Goal: Navigation & Orientation: Find specific page/section

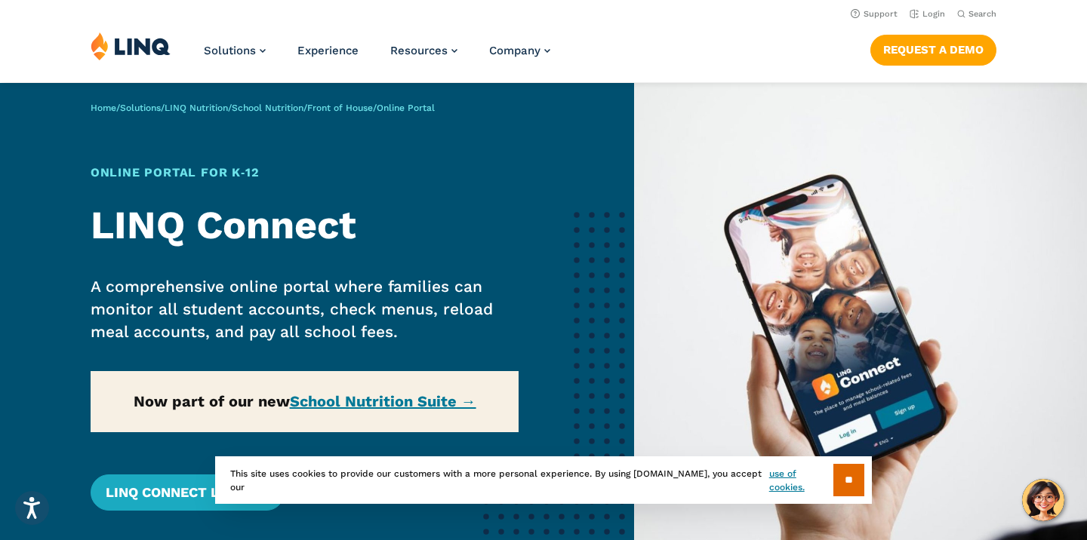
scroll to position [5, 0]
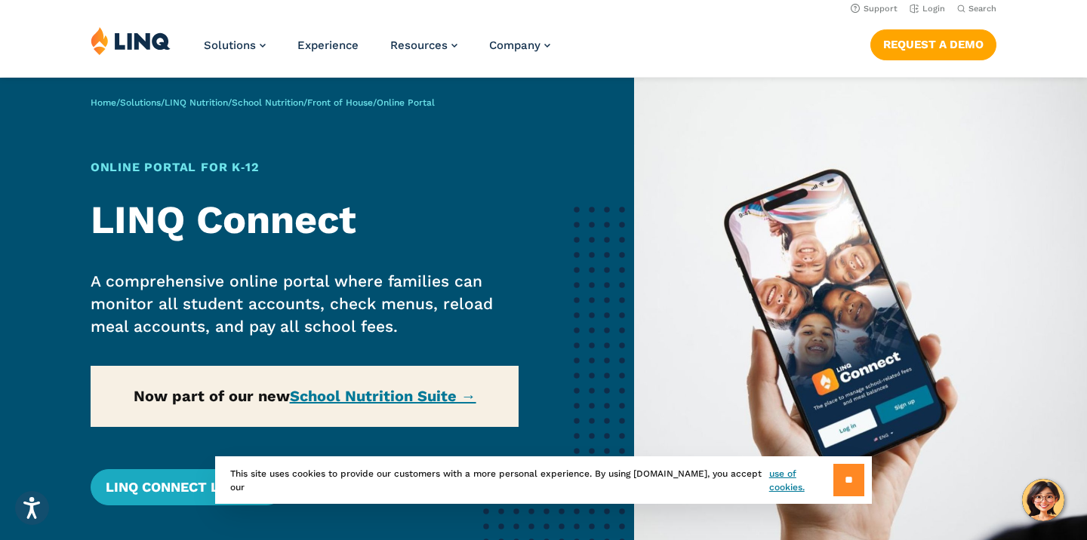
click at [844, 475] on input "**" at bounding box center [848, 480] width 31 height 32
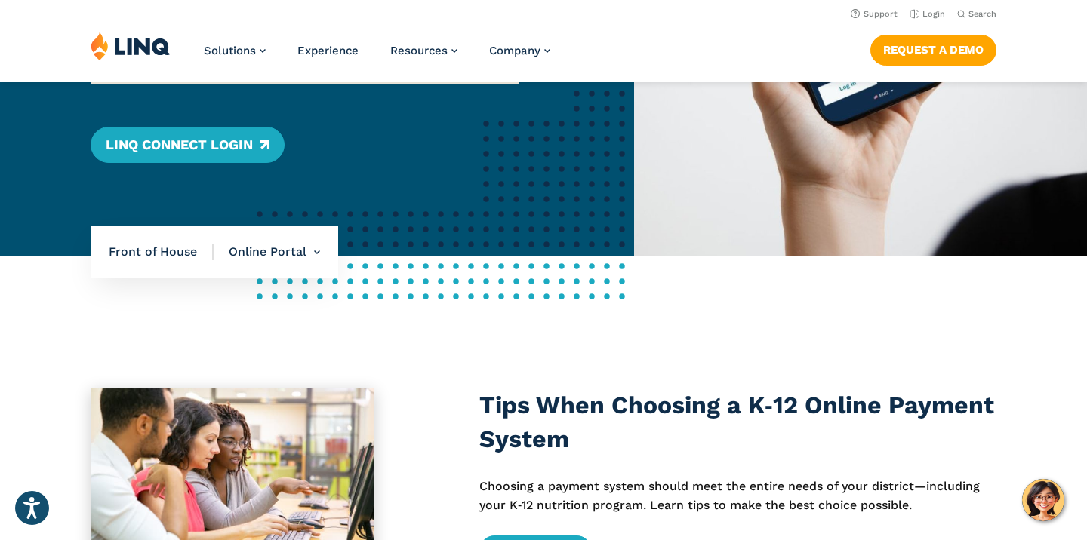
scroll to position [0, 0]
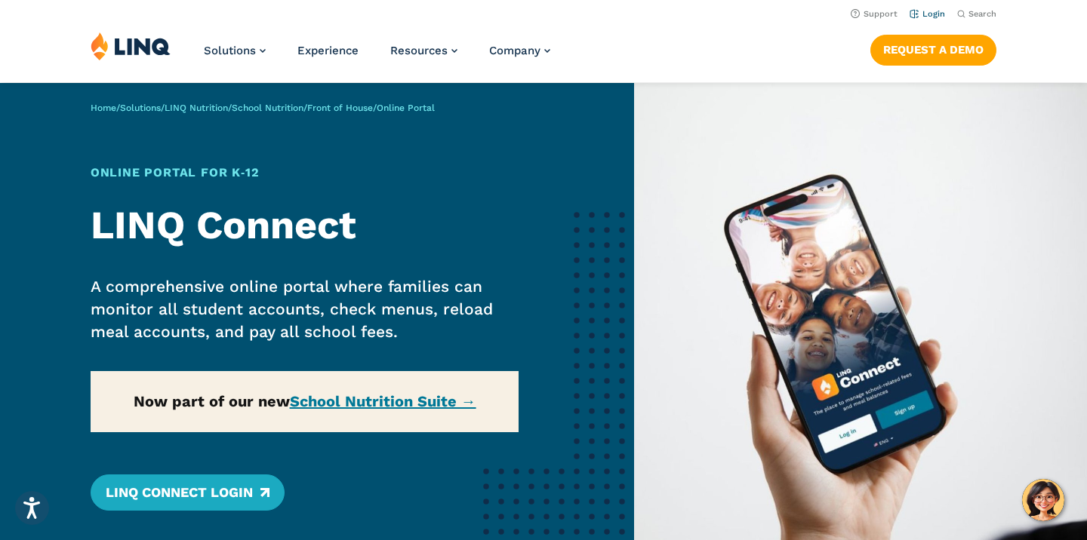
click at [933, 11] on link "Login" at bounding box center [926, 14] width 35 height 10
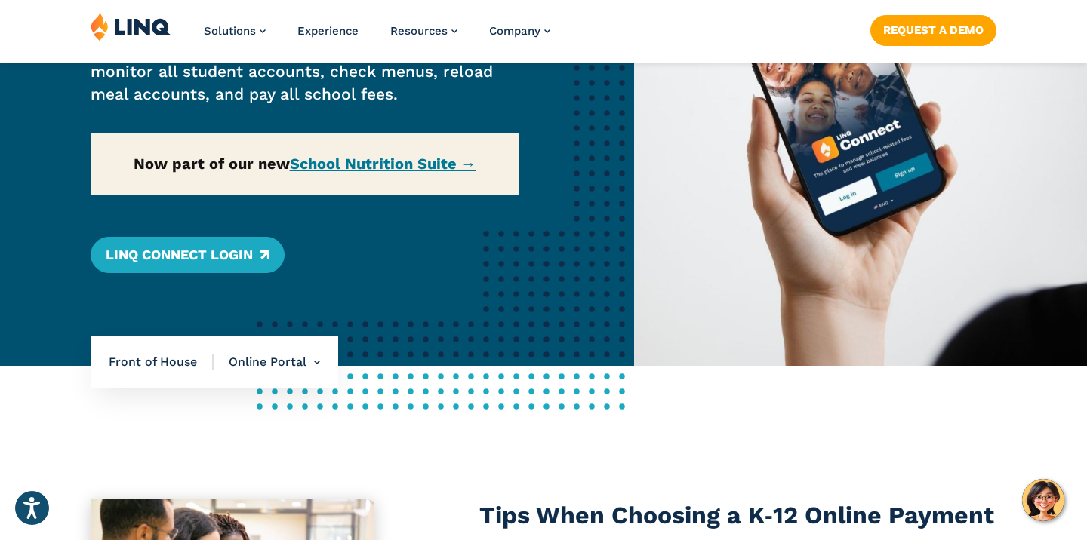
scroll to position [244, 0]
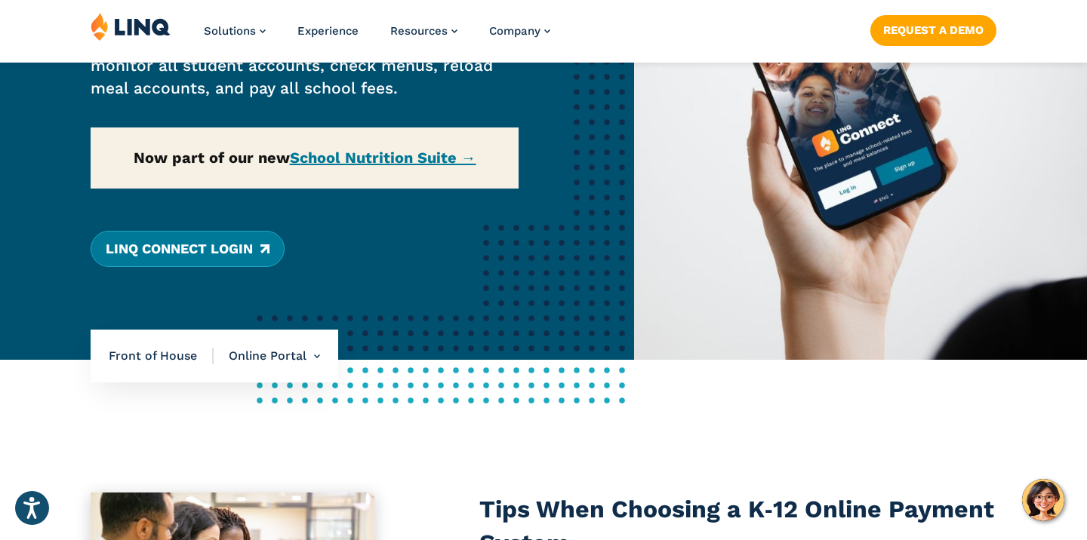
click at [195, 255] on link "LINQ Connect Login" at bounding box center [188, 249] width 194 height 36
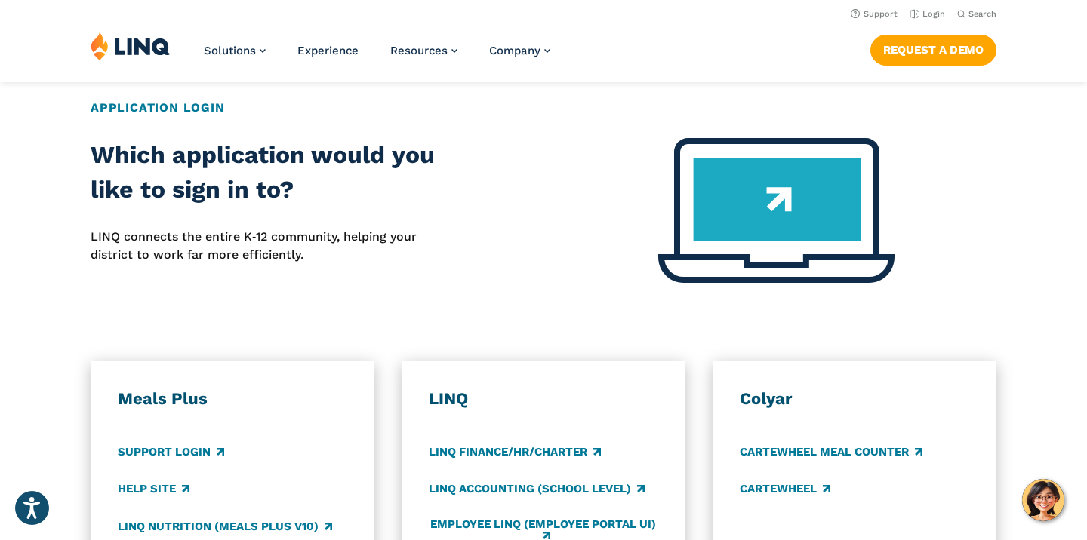
scroll to position [591, 0]
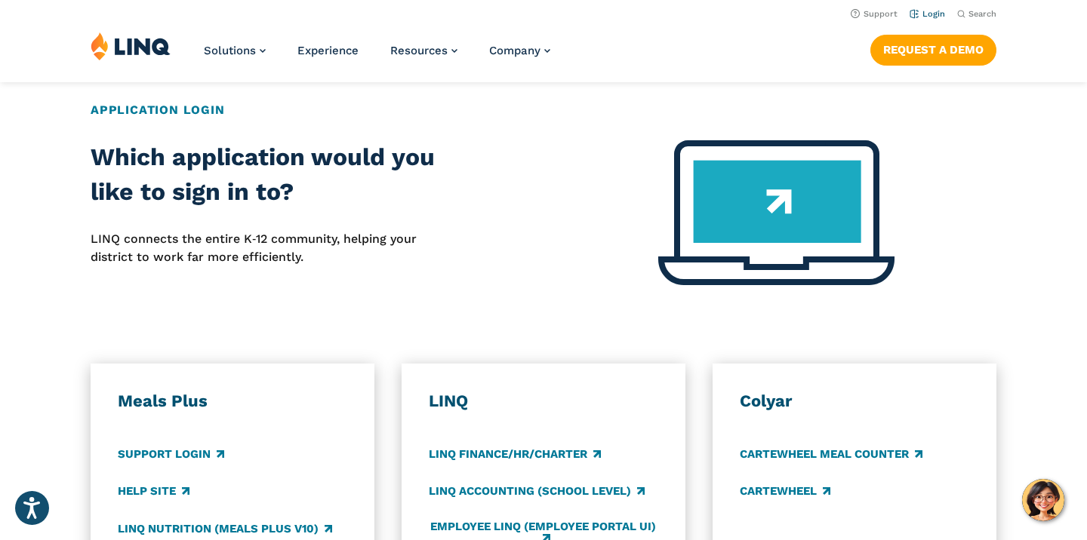
click at [926, 11] on link "Login" at bounding box center [926, 14] width 35 height 10
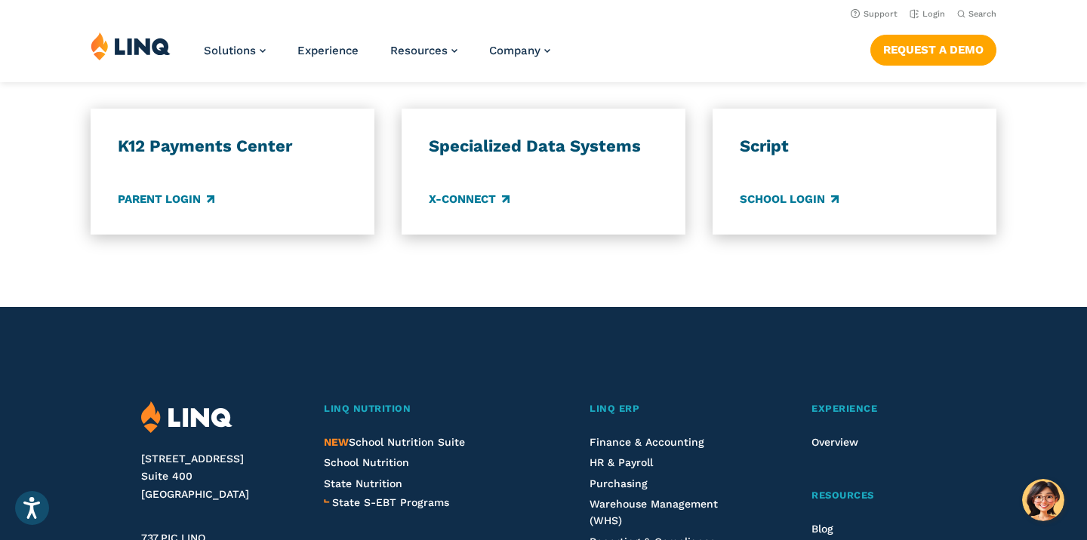
scroll to position [1348, 0]
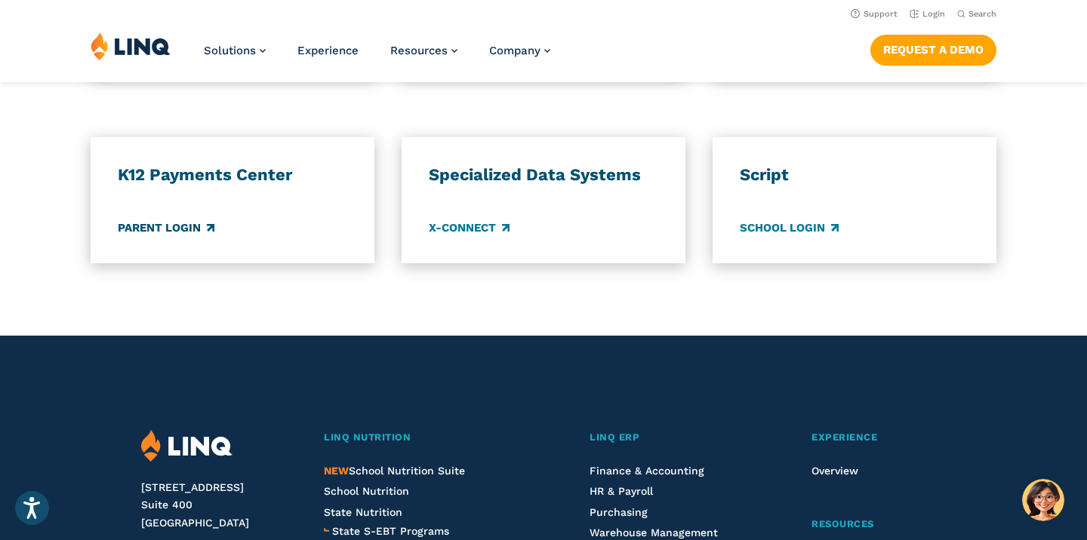
click at [143, 228] on link "Parent Login" at bounding box center [166, 228] width 97 height 17
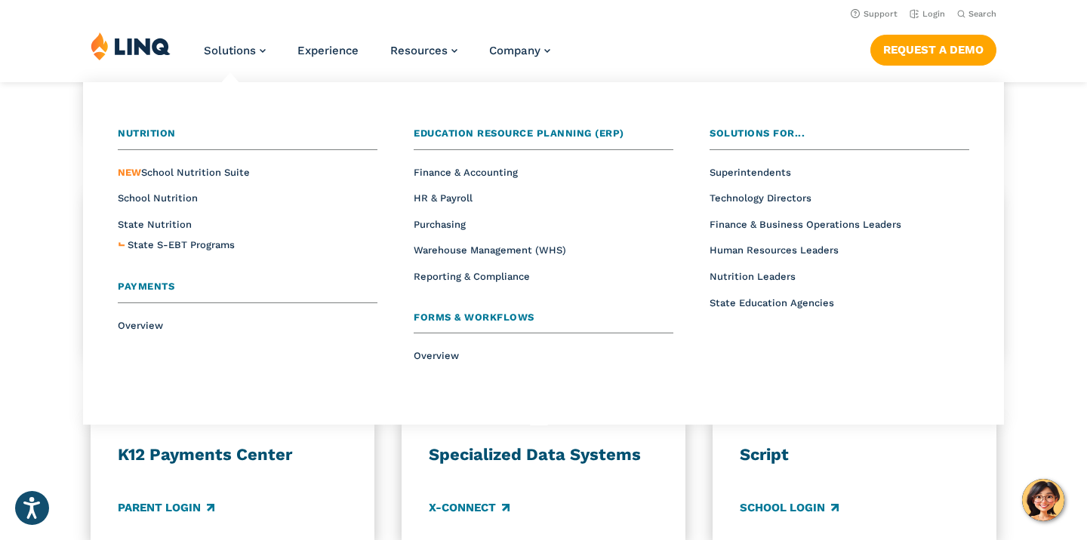
scroll to position [1055, 0]
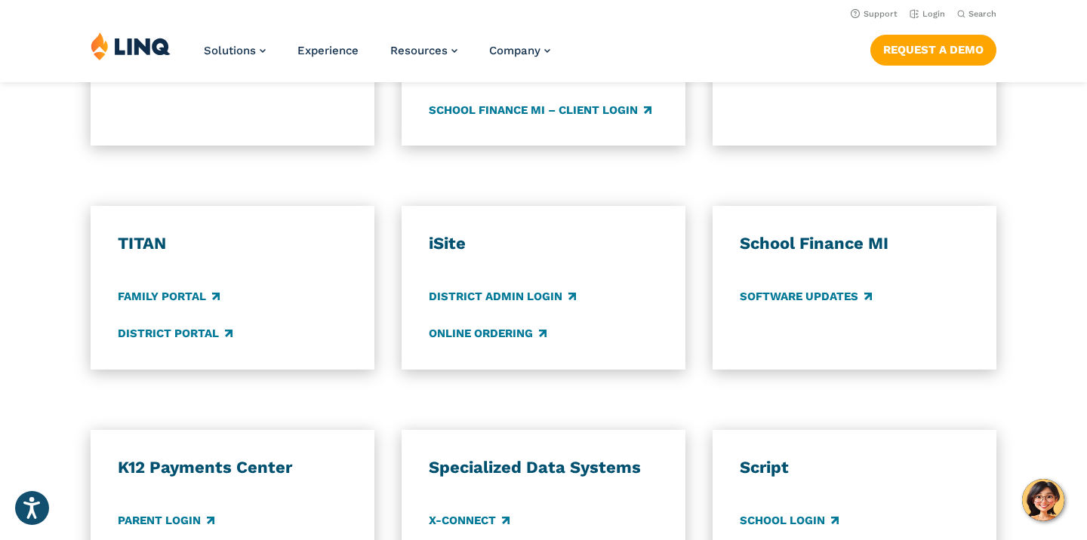
click at [43, 256] on div "TITAN Family Portal District Portal iSite District Admin Login Online Ordering …" at bounding box center [543, 288] width 1087 height 164
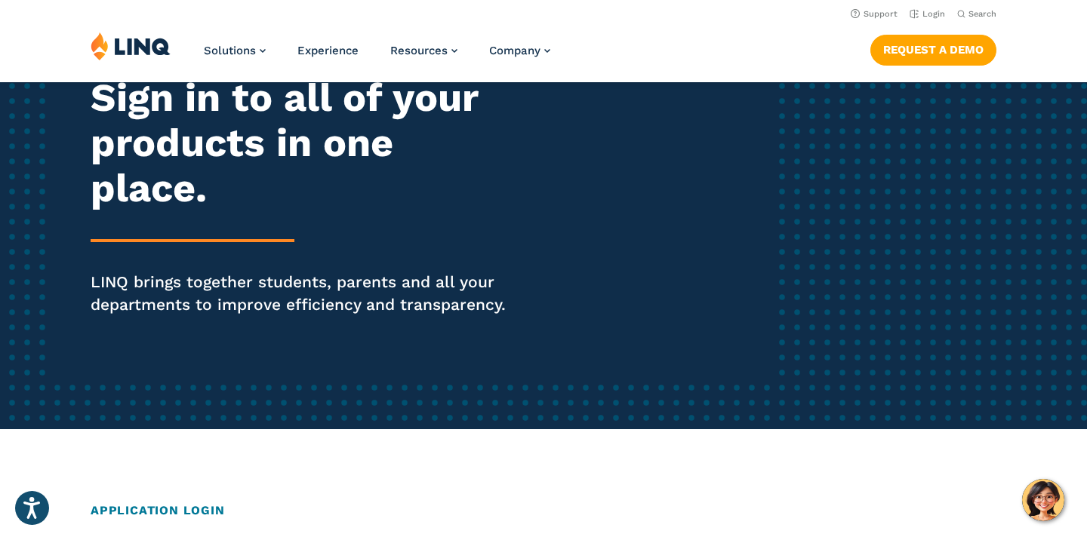
scroll to position [174, 0]
